Goal: Information Seeking & Learning: Learn about a topic

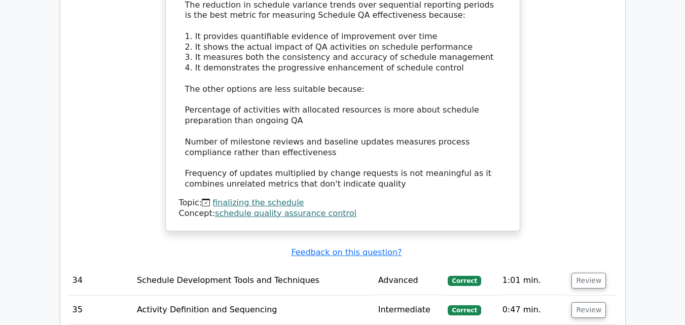
scroll to position [9098, 0]
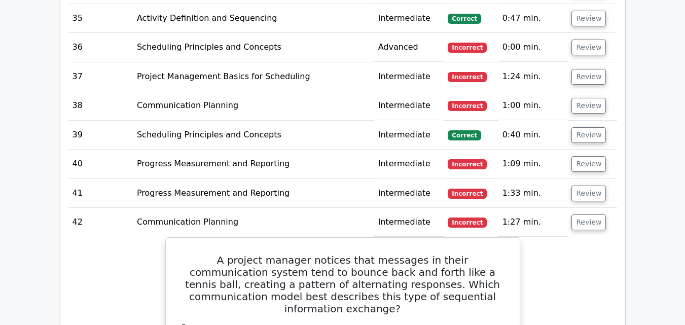
scroll to position [9329, 0]
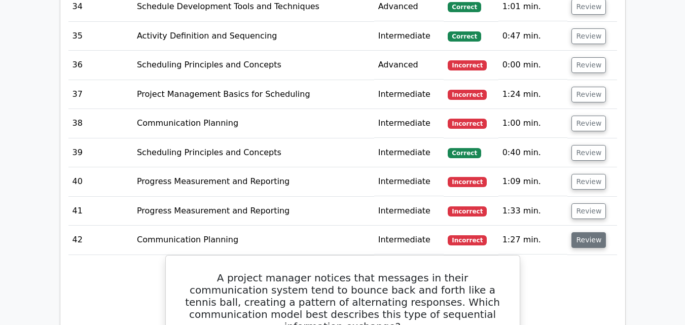
click at [589, 232] on button "Review" at bounding box center [589, 240] width 34 height 16
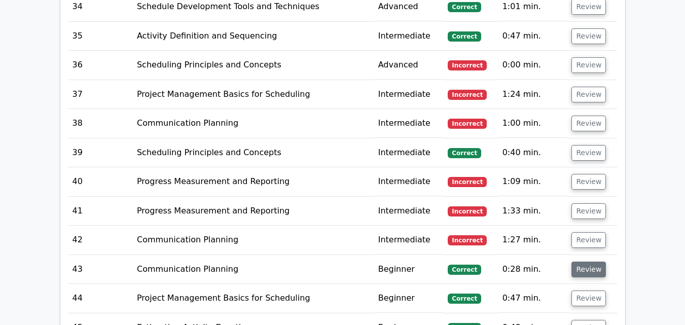
click at [586, 262] on button "Review" at bounding box center [589, 270] width 34 height 16
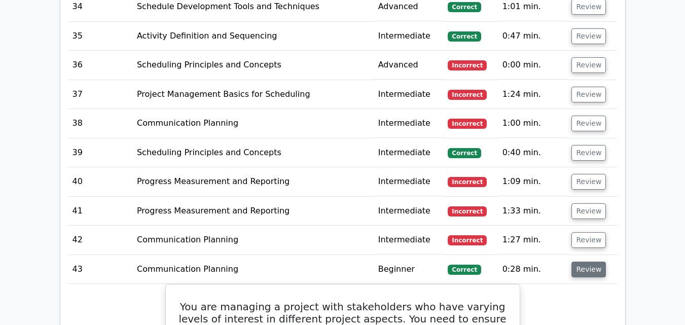
click at [586, 262] on button "Review" at bounding box center [589, 270] width 34 height 16
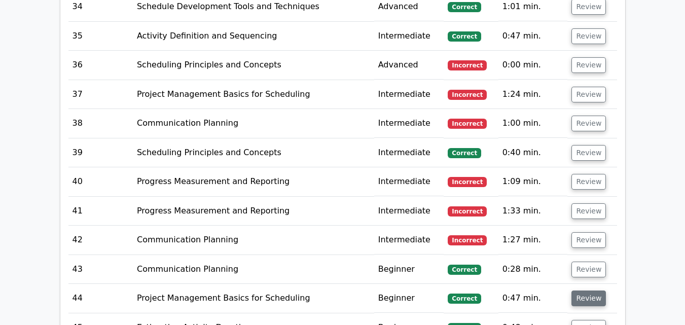
click at [582, 291] on button "Review" at bounding box center [589, 299] width 34 height 16
click at [595, 320] on button "Review" at bounding box center [589, 328] width 34 height 16
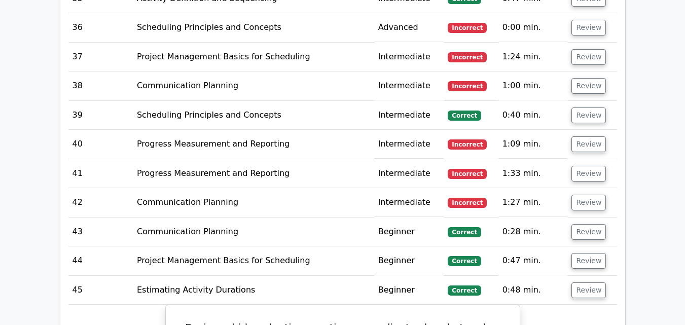
scroll to position [9369, 0]
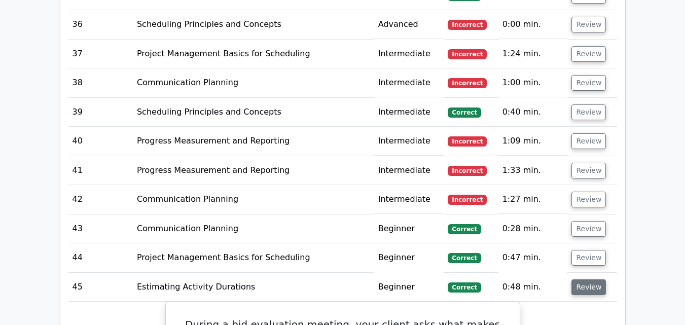
click at [588, 279] on button "Review" at bounding box center [589, 287] width 34 height 16
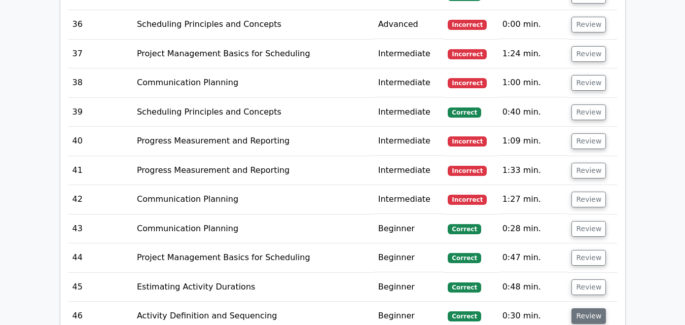
click at [585, 308] on button "Review" at bounding box center [589, 316] width 34 height 16
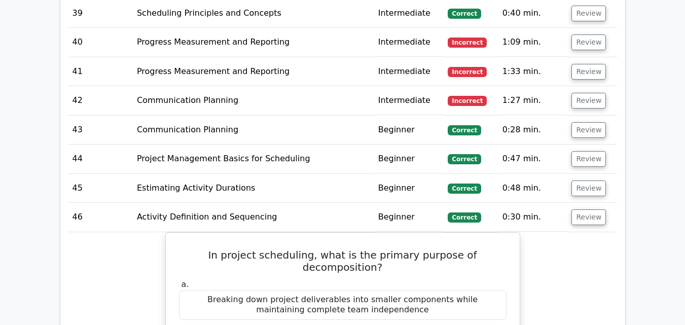
scroll to position [9442, 0]
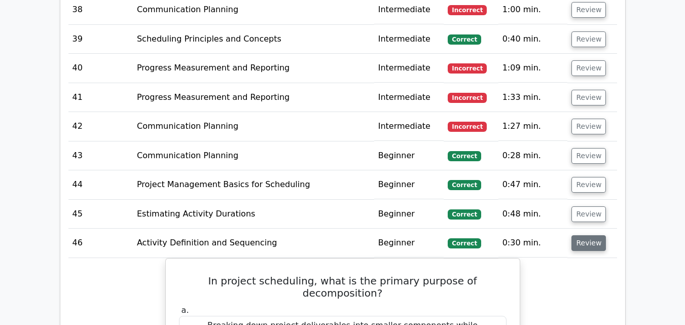
click at [594, 235] on button "Review" at bounding box center [589, 243] width 34 height 16
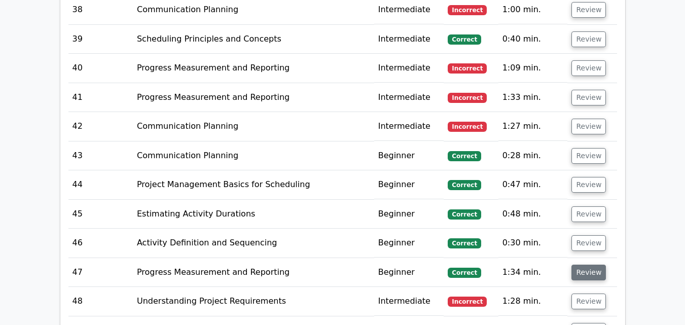
click at [582, 265] on button "Review" at bounding box center [589, 273] width 34 height 16
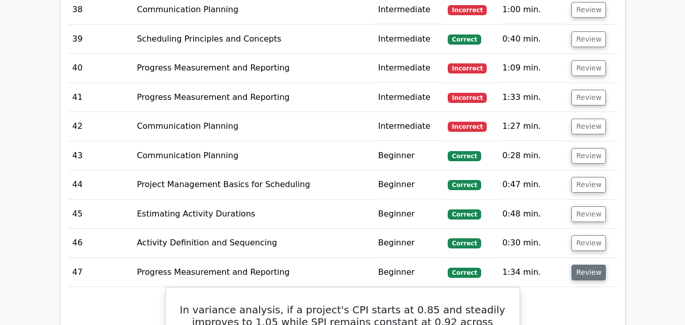
click at [582, 265] on button "Review" at bounding box center [589, 273] width 34 height 16
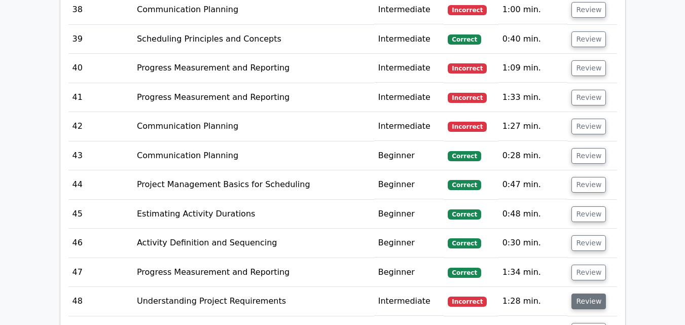
click at [578, 294] on button "Review" at bounding box center [589, 302] width 34 height 16
click at [574, 323] on button "Review" at bounding box center [589, 331] width 34 height 16
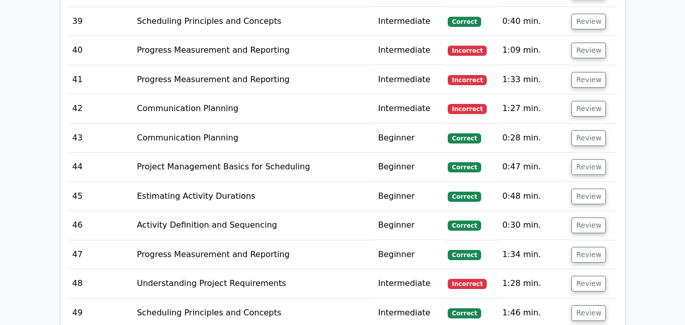
scroll to position [9483, 0]
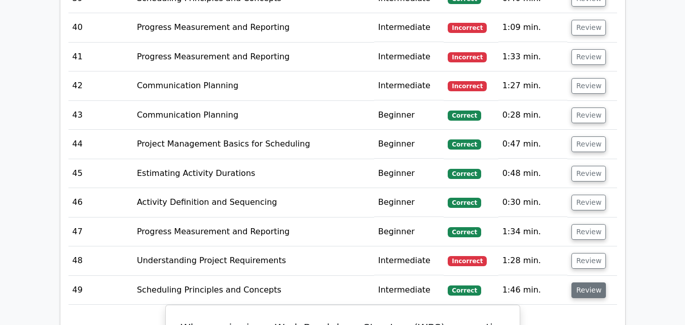
click at [594, 283] on button "Review" at bounding box center [589, 291] width 34 height 16
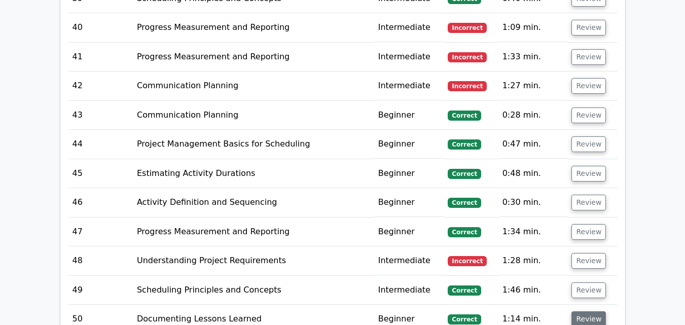
click at [580, 311] on button "Review" at bounding box center [589, 319] width 34 height 16
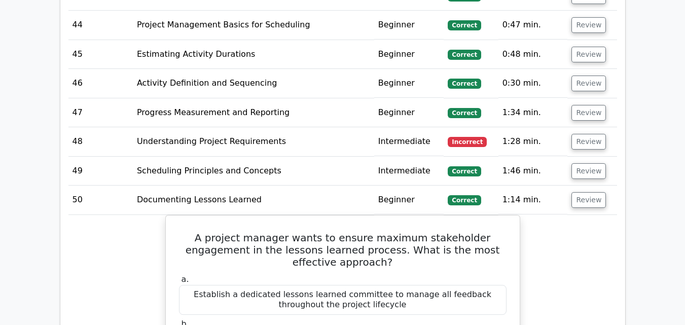
scroll to position [9584, 0]
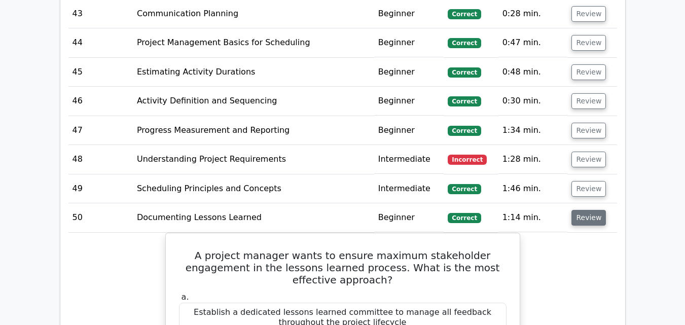
click at [585, 210] on button "Review" at bounding box center [589, 218] width 34 height 16
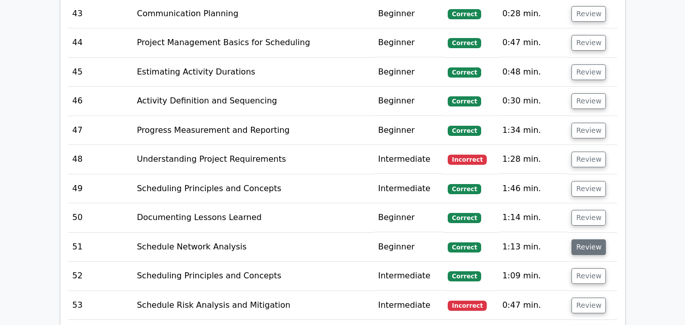
click at [582, 239] on button "Review" at bounding box center [589, 247] width 34 height 16
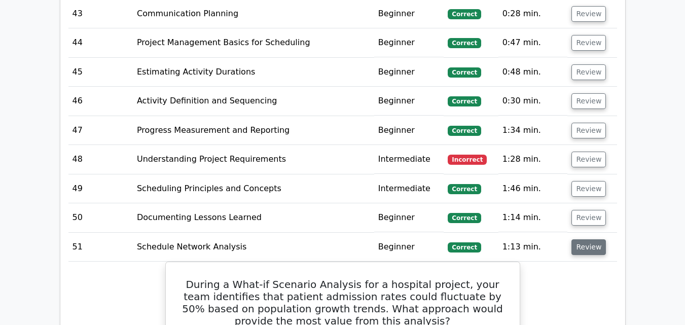
click at [582, 239] on button "Review" at bounding box center [589, 247] width 34 height 16
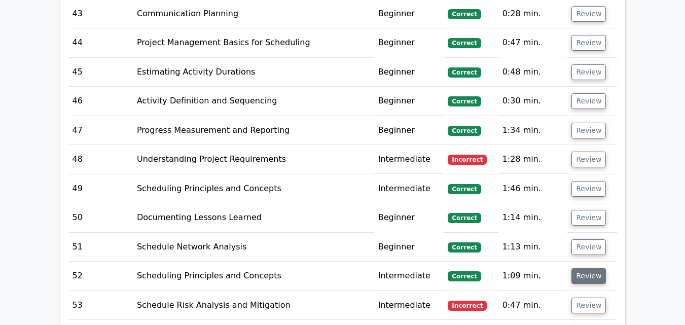
click at [579, 268] on button "Review" at bounding box center [589, 276] width 34 height 16
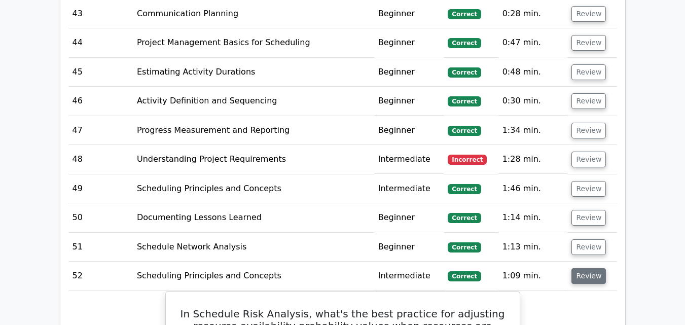
click at [579, 268] on button "Review" at bounding box center [589, 276] width 34 height 16
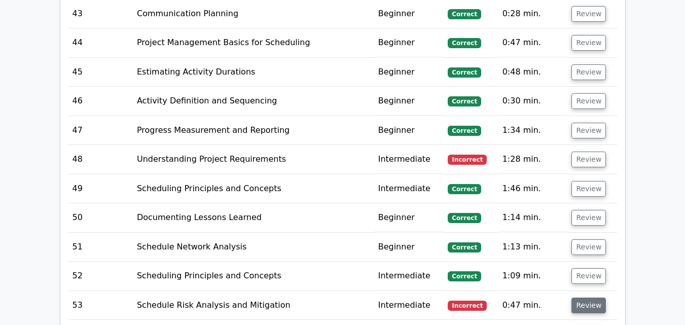
click at [577, 298] on button "Review" at bounding box center [589, 306] width 34 height 16
drag, startPoint x: 178, startPoint y: 154, endPoint x: 420, endPoint y: 178, distance: 243.6
copy h5 "In Monte Carlo schedule simulation, what most accurately describes the relation…"
click at [587, 298] on button "Review" at bounding box center [589, 306] width 34 height 16
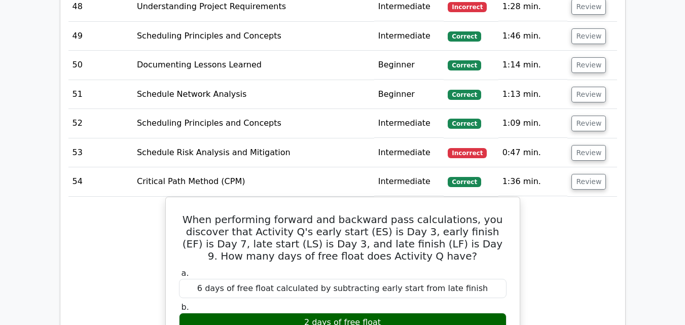
scroll to position [9719, 0]
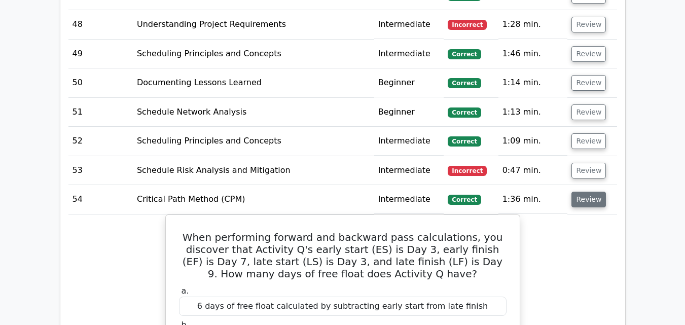
click at [581, 192] on button "Review" at bounding box center [589, 200] width 34 height 16
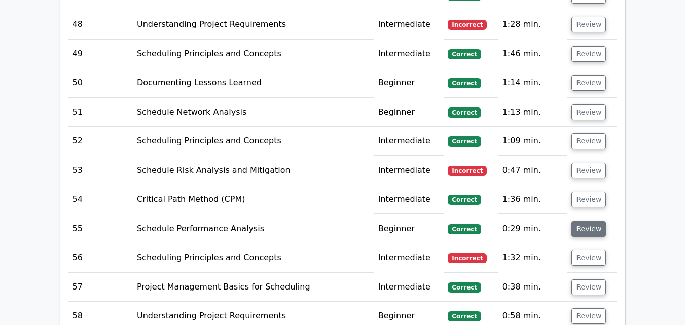
click at [579, 221] on button "Review" at bounding box center [589, 229] width 34 height 16
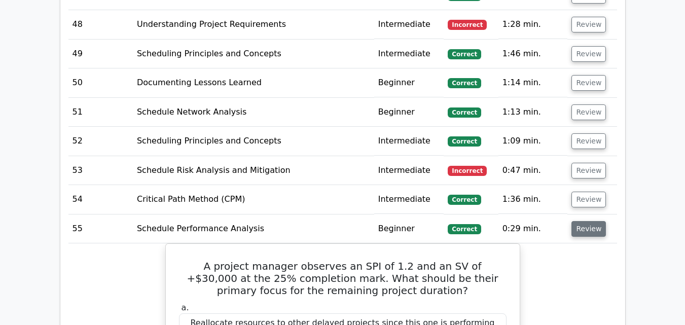
click at [579, 221] on button "Review" at bounding box center [589, 229] width 34 height 16
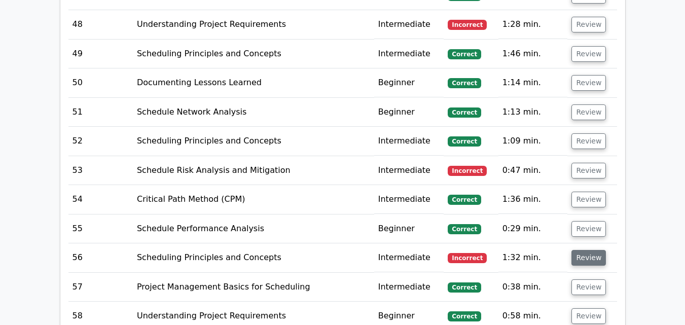
click at [578, 250] on button "Review" at bounding box center [589, 258] width 34 height 16
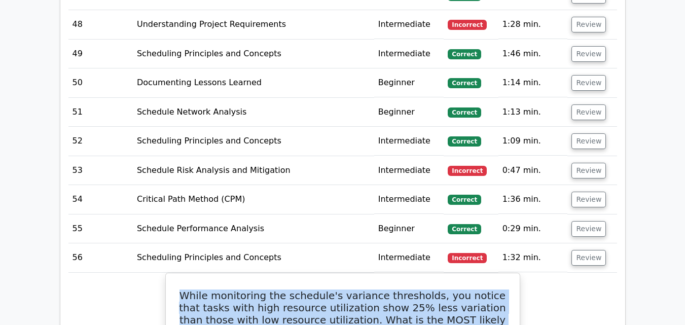
drag, startPoint x: 187, startPoint y: 106, endPoint x: 537, endPoint y: 134, distance: 351.1
copy h5 "While monitoring the schedule's variance thresholds, you notice that tasks with…"
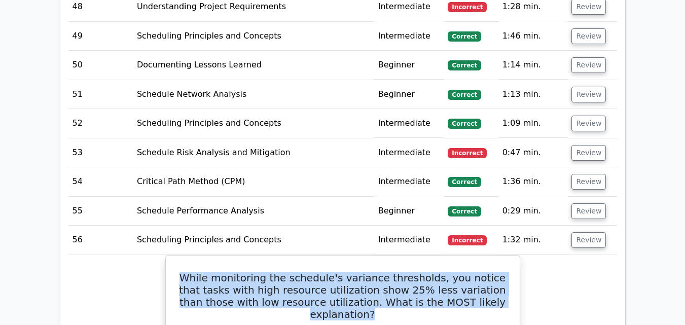
scroll to position [9691, 0]
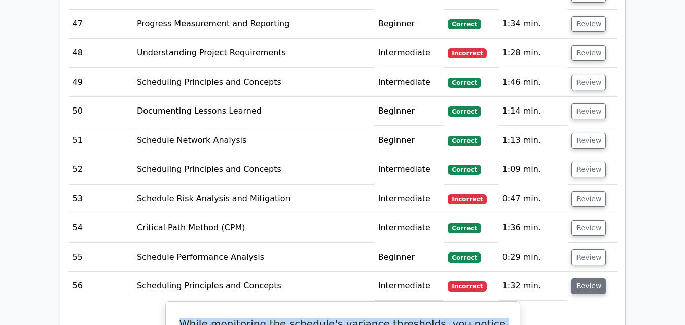
click at [587, 278] on button "Review" at bounding box center [589, 286] width 34 height 16
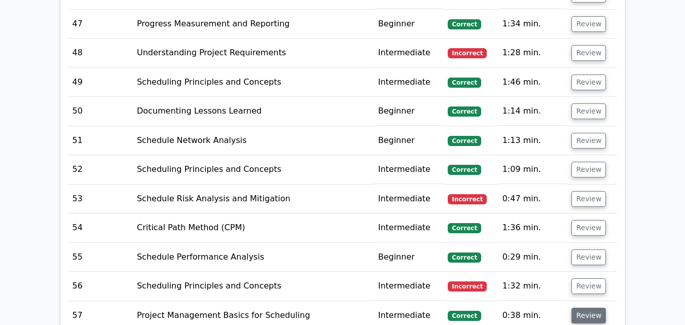
click at [579, 308] on button "Review" at bounding box center [589, 316] width 34 height 16
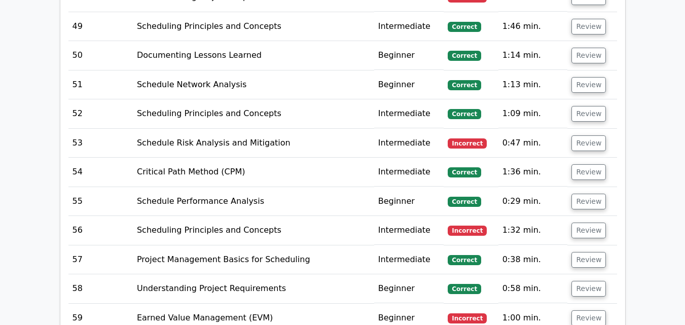
scroll to position [9752, 0]
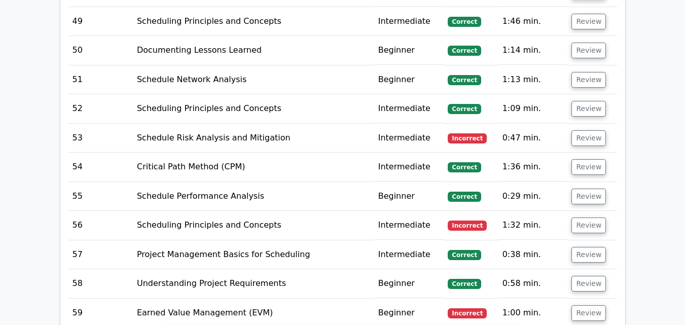
drag, startPoint x: 349, startPoint y: 160, endPoint x: 369, endPoint y: 184, distance: 31.1
copy h5 "Planned Value (PV) curve shows a steep increase in the middle of the project. W…"
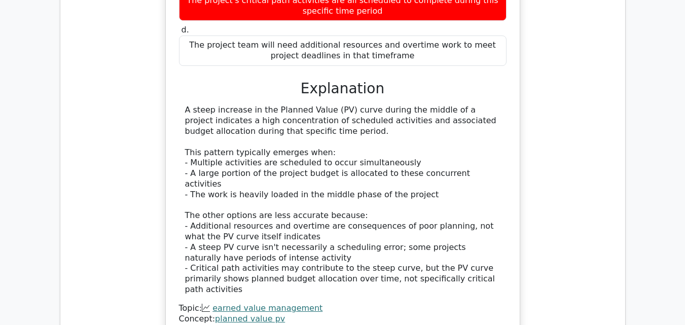
scroll to position [10291, 0]
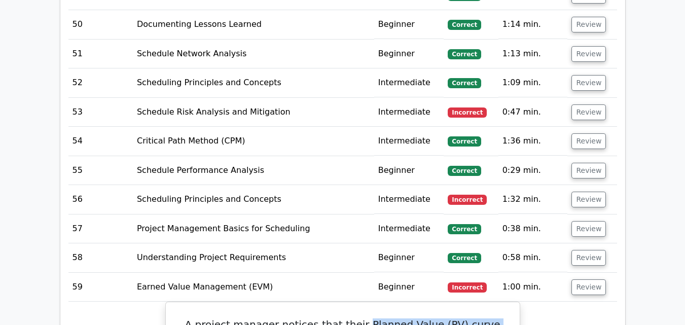
scroll to position [9764, 0]
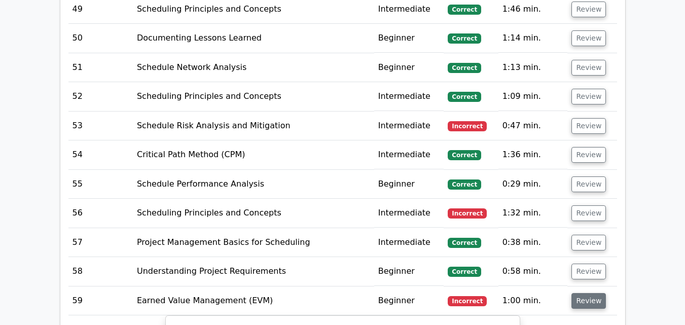
click at [583, 293] on button "Review" at bounding box center [589, 301] width 34 height 16
click at [587, 322] on button "Review" at bounding box center [589, 330] width 34 height 16
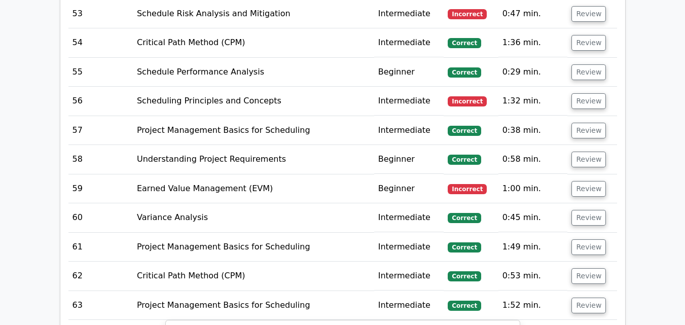
scroll to position [9882, 0]
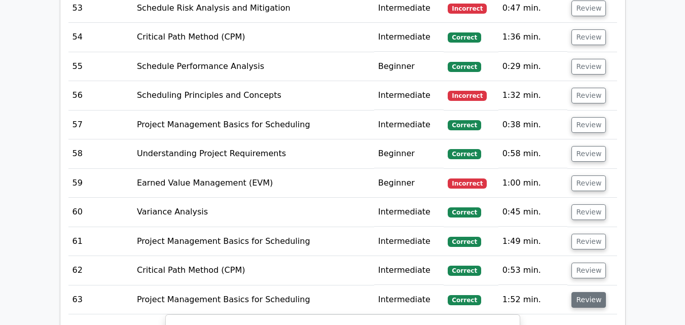
click at [582, 292] on button "Review" at bounding box center [589, 300] width 34 height 16
click at [587, 321] on button "Review" at bounding box center [589, 329] width 34 height 16
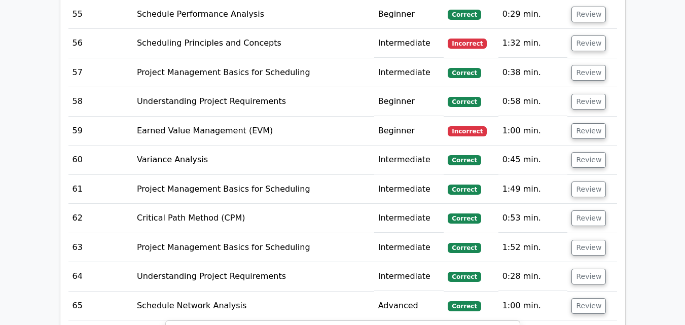
scroll to position [9943, 0]
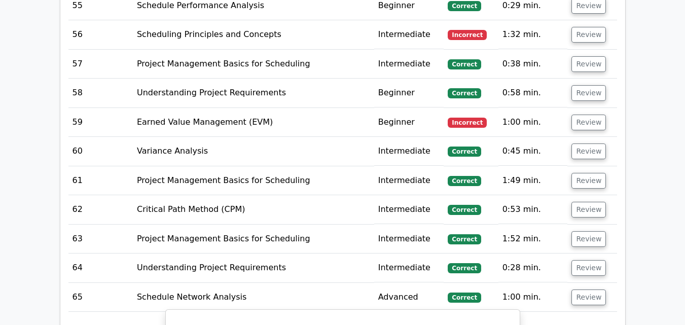
copy h5 "After implementing resource smoothing and analyzing the resource histogram, you…"
drag, startPoint x: 187, startPoint y: 145, endPoint x: 313, endPoint y: 84, distance: 140.2
click at [584, 290] on button "Review" at bounding box center [589, 298] width 34 height 16
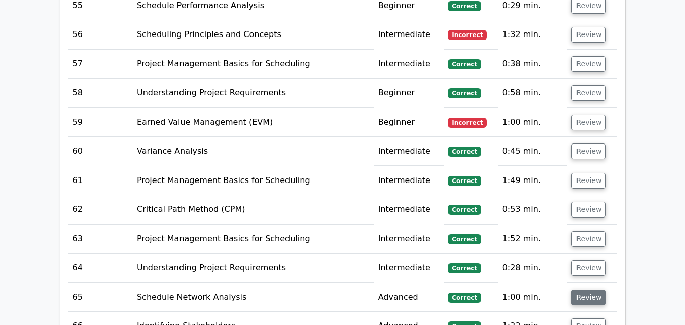
click at [584, 290] on button "Review" at bounding box center [589, 298] width 34 height 16
click at [581, 319] on button "Review" at bounding box center [589, 327] width 34 height 16
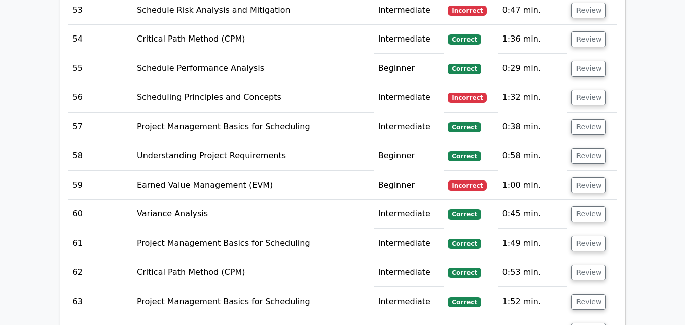
scroll to position [9923, 0]
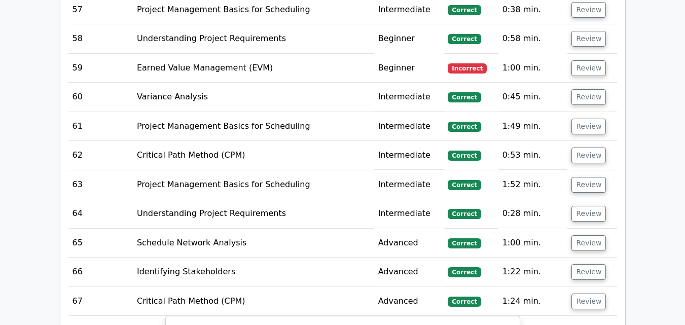
scroll to position [10020, 0]
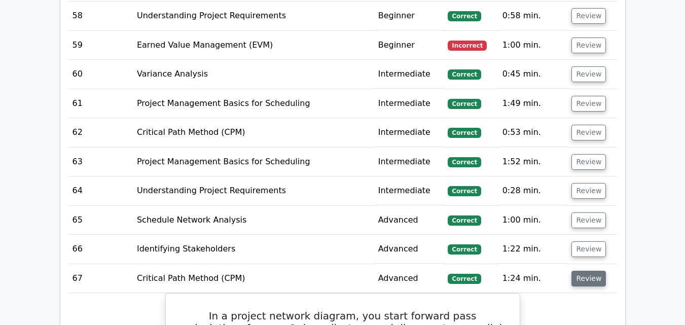
click at [590, 271] on button "Review" at bounding box center [589, 279] width 34 height 16
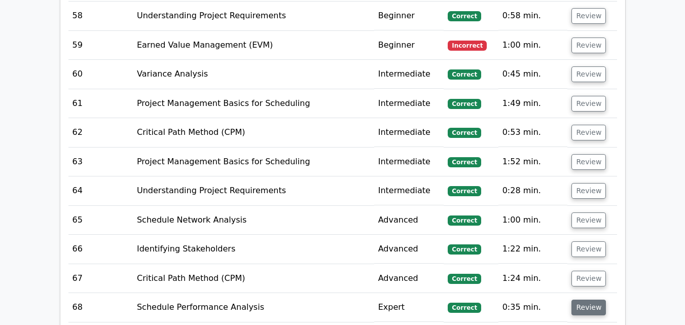
click at [584, 300] on button "Review" at bounding box center [589, 308] width 34 height 16
click at [583, 300] on button "Review" at bounding box center [589, 308] width 34 height 16
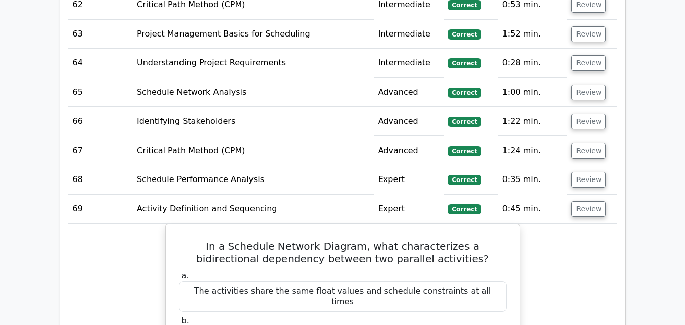
scroll to position [10130, 0]
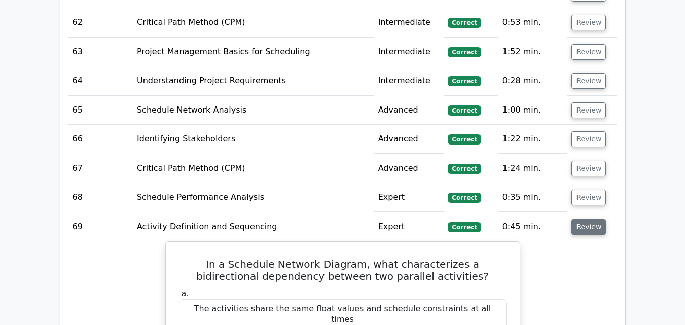
click at [595, 219] on button "Review" at bounding box center [589, 227] width 34 height 16
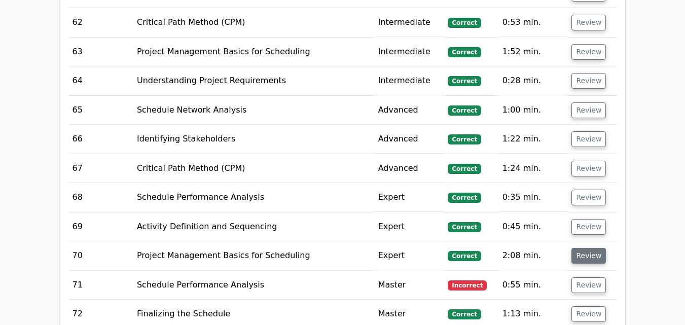
click at [585, 248] on button "Review" at bounding box center [589, 256] width 34 height 16
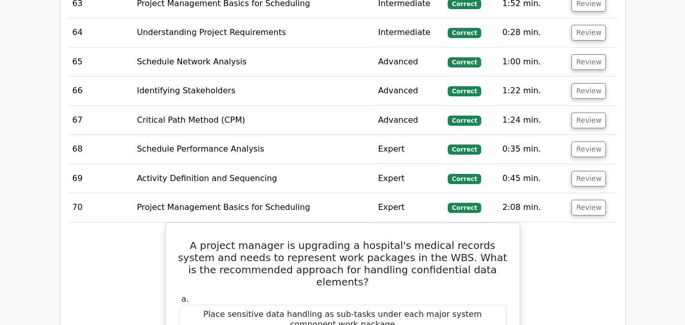
scroll to position [10162, 0]
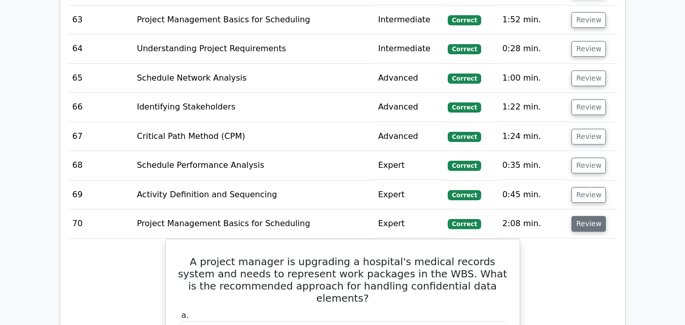
click at [591, 216] on button "Review" at bounding box center [589, 224] width 34 height 16
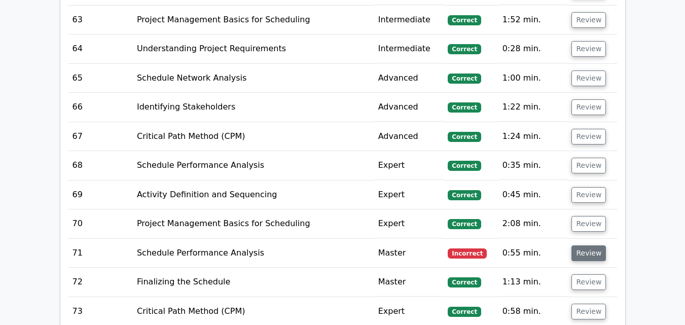
click at [576, 245] on button "Review" at bounding box center [589, 253] width 34 height 16
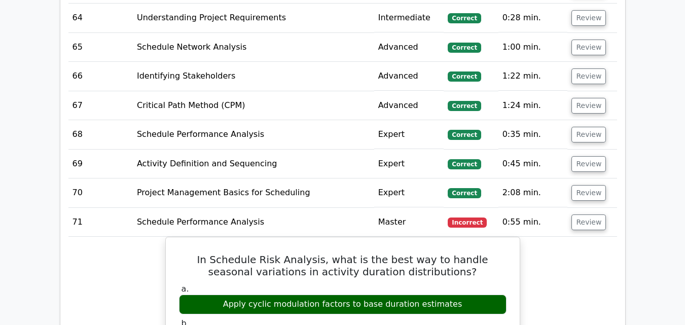
scroll to position [10182, 0]
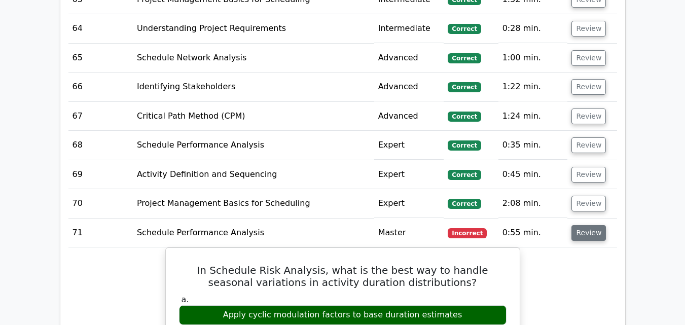
click at [589, 225] on button "Review" at bounding box center [589, 233] width 34 height 16
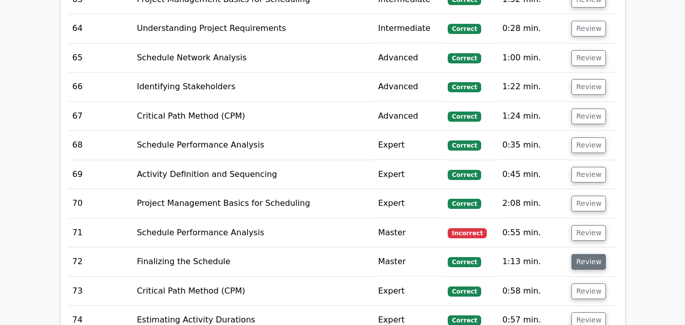
click at [578, 254] on button "Review" at bounding box center [589, 262] width 34 height 16
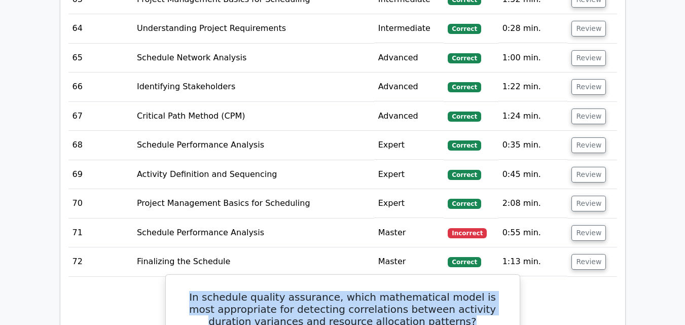
drag, startPoint x: 193, startPoint y: 107, endPoint x: 472, endPoint y: 133, distance: 280.2
click at [472, 291] on h5 "In schedule quality assurance, which mathematical model is most appropriate for…" at bounding box center [343, 309] width 330 height 37
copy h5 "In schedule quality assurance, which mathematical model is most appropriate for…"
